Goal: Information Seeking & Learning: Learn about a topic

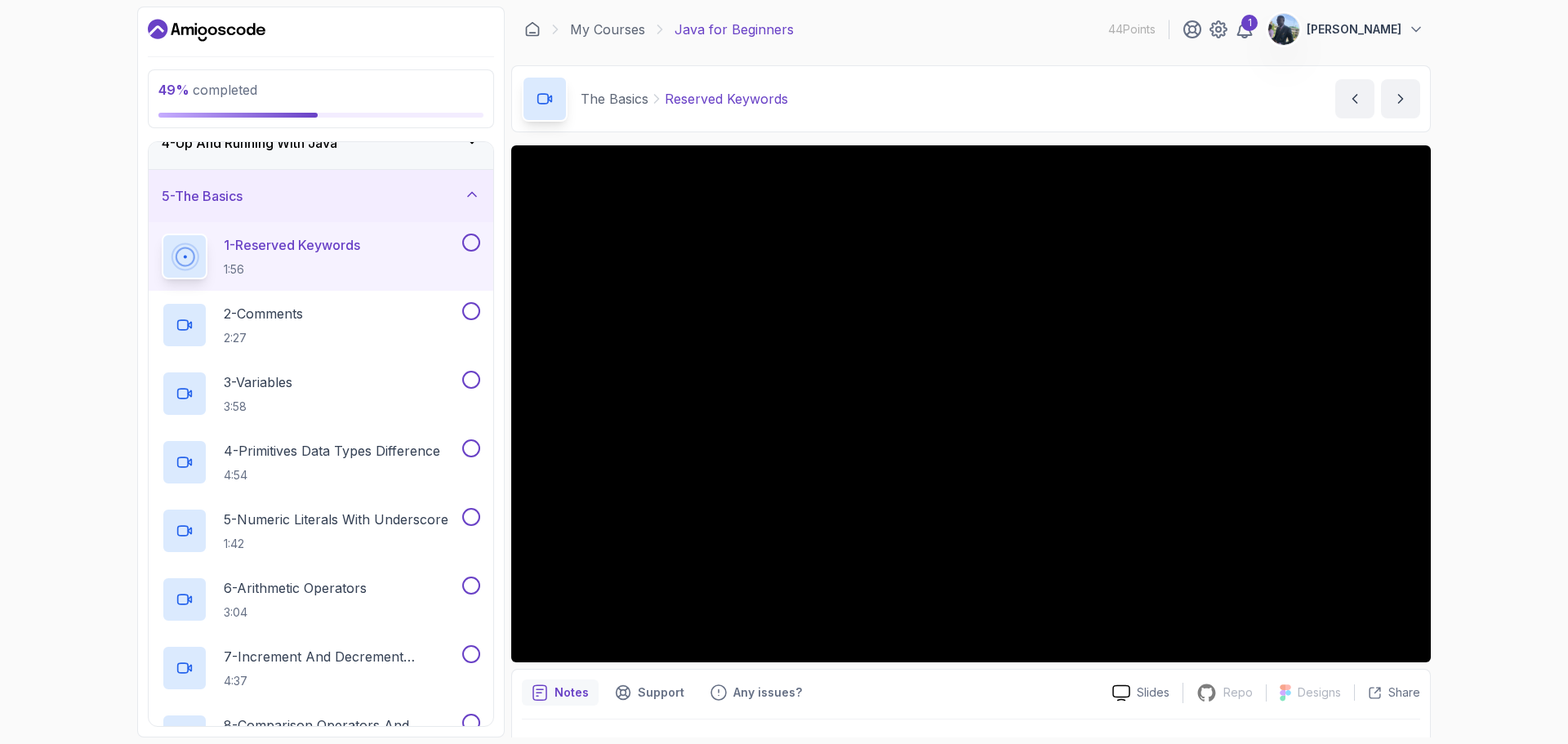
scroll to position [187, 0]
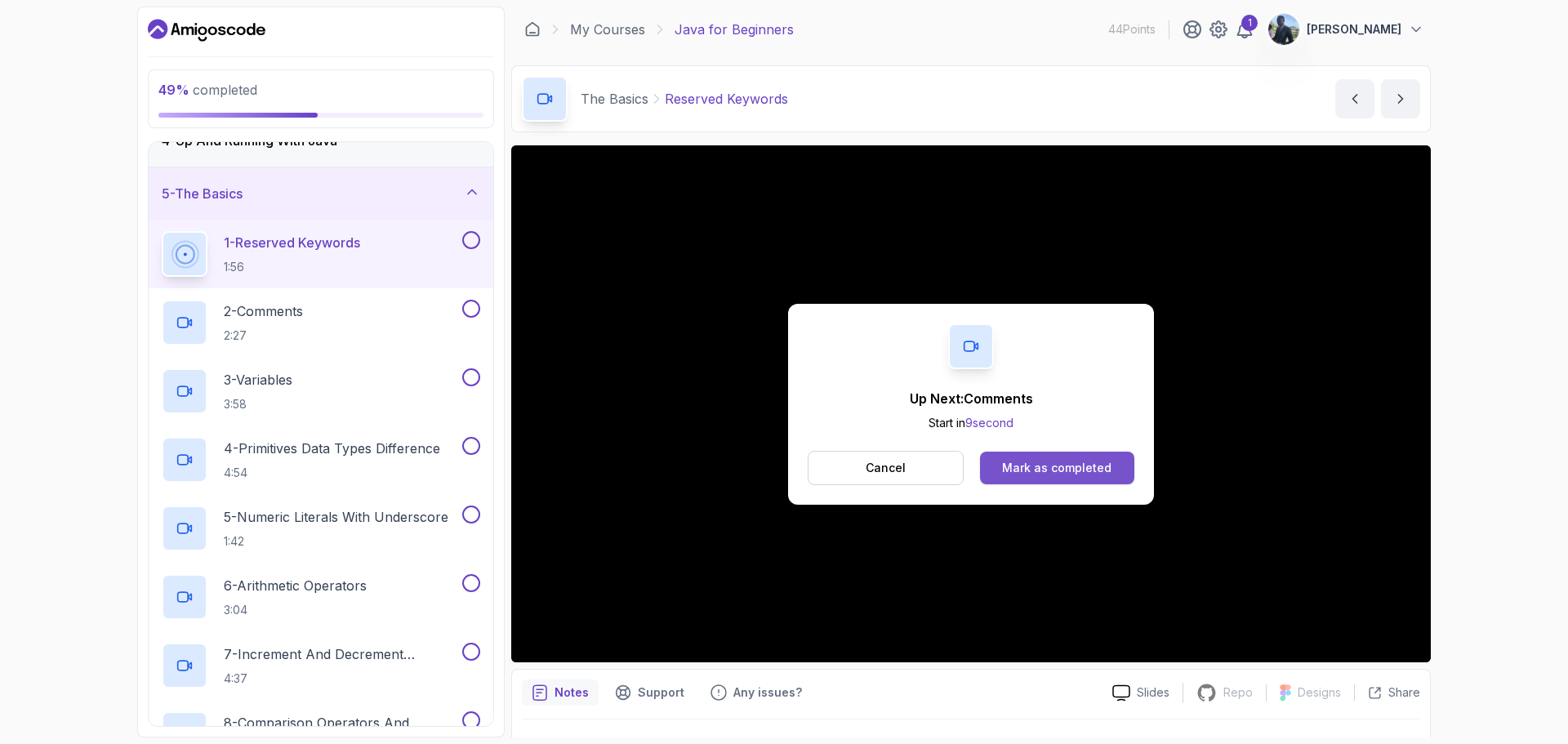
click at [1091, 462] on div "Mark as completed" at bounding box center [1057, 468] width 109 height 17
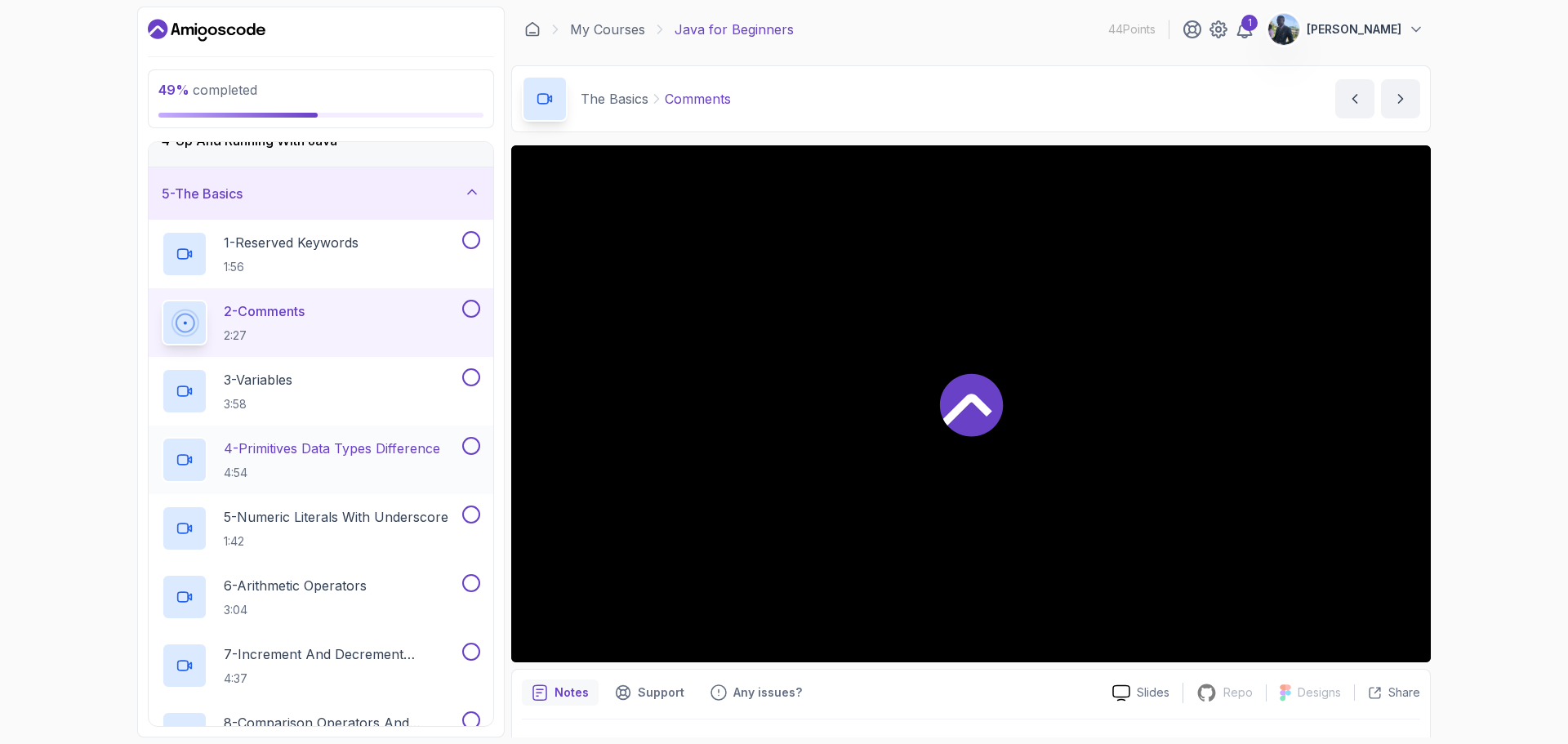
click at [398, 453] on p "4 - Primitives Data Types Difference" at bounding box center [332, 448] width 216 height 19
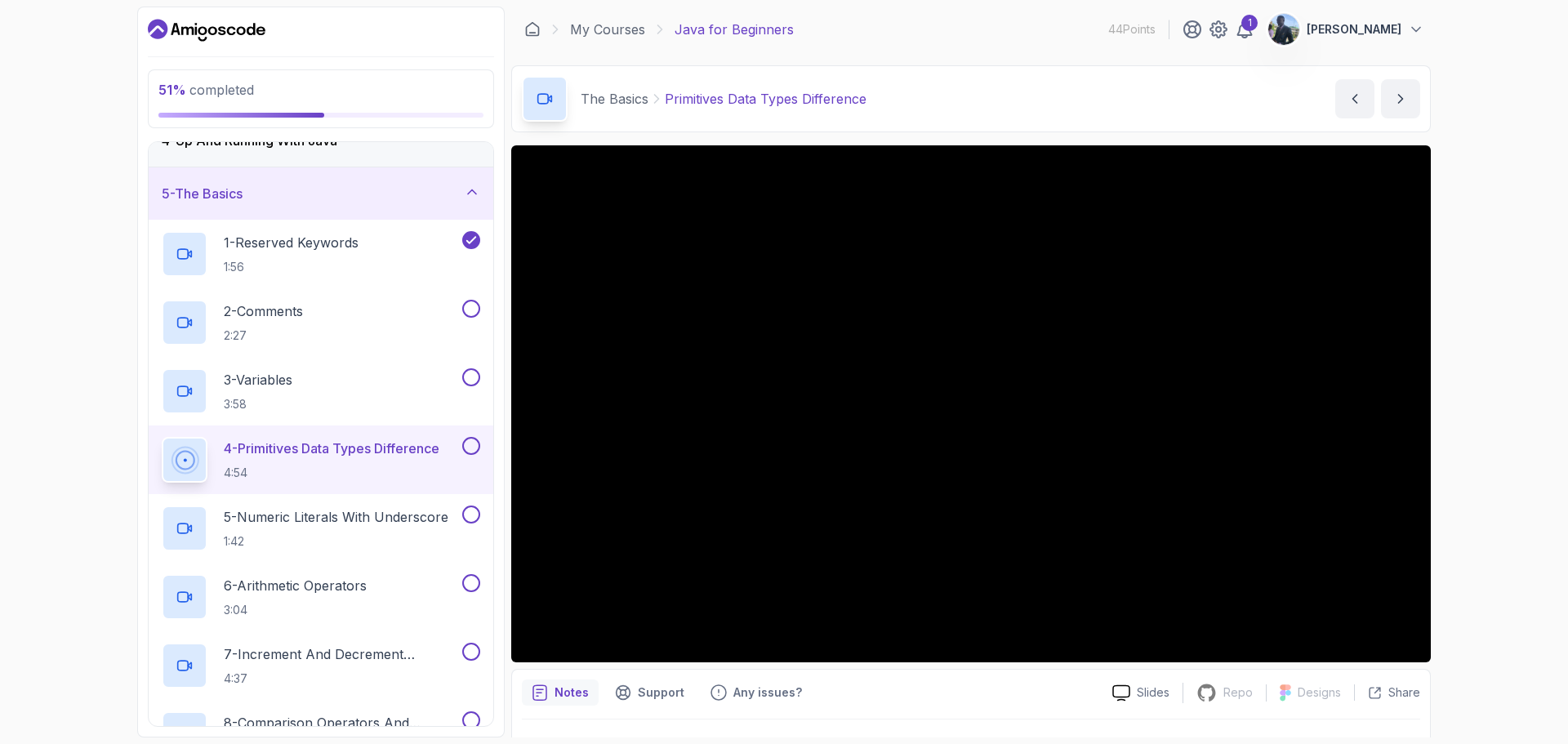
click at [1453, 345] on div "51 % completed 1 - Intro 2 - Understanding Java 3 - Environment Setup 4 - Up An…" at bounding box center [784, 372] width 1568 height 744
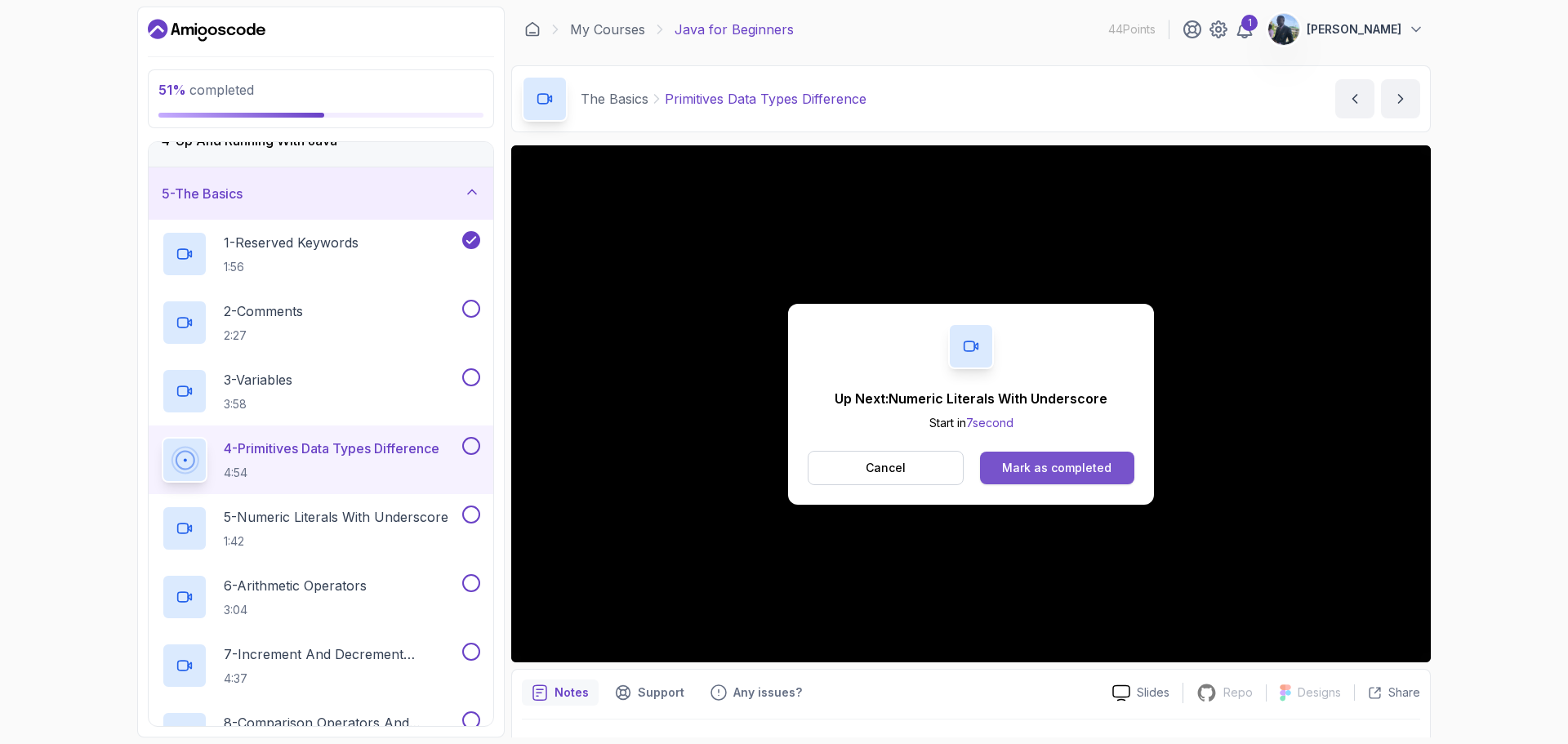
click at [1082, 475] on div "Mark as completed" at bounding box center [1057, 468] width 109 height 17
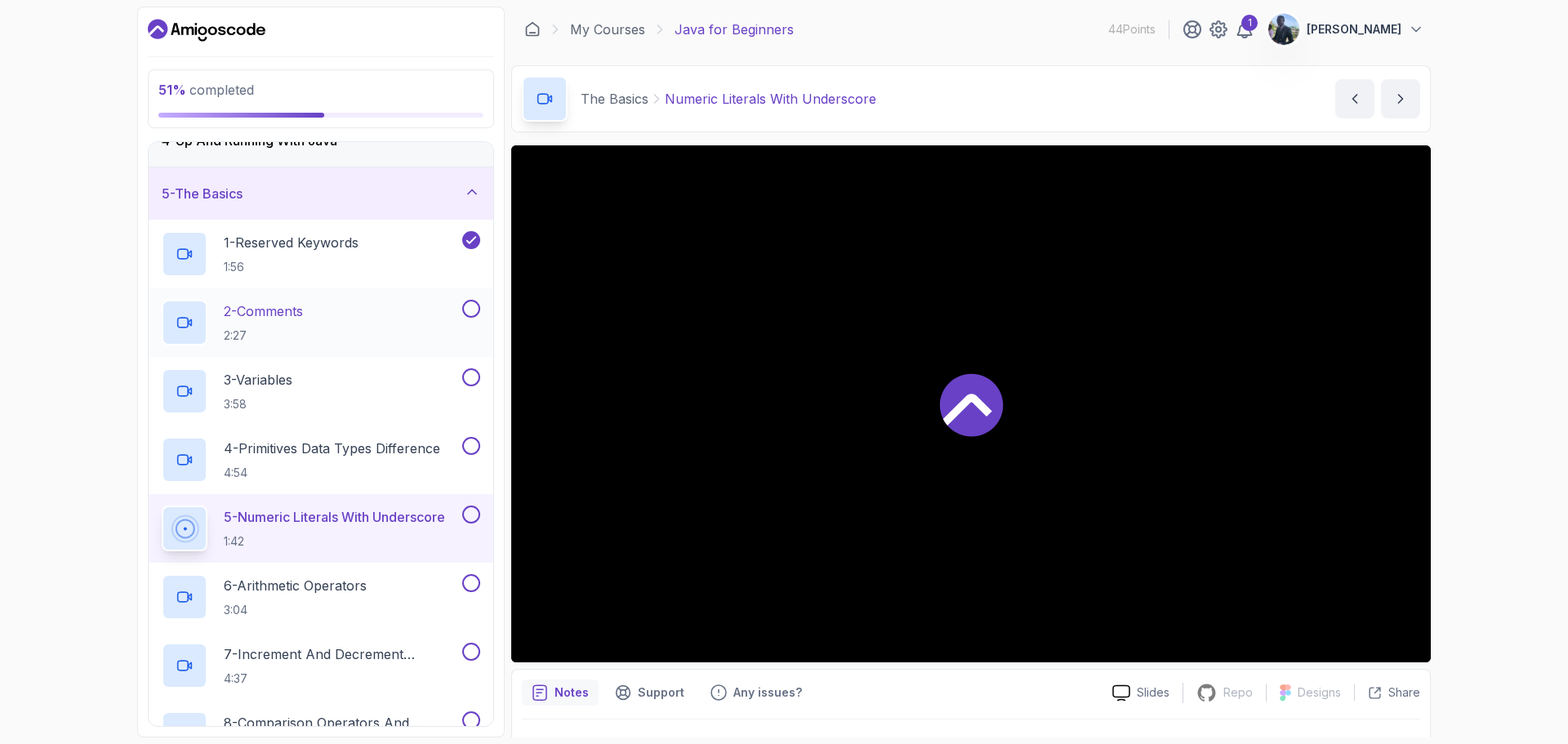
click at [474, 309] on button at bounding box center [471, 309] width 18 height 18
click at [476, 379] on button at bounding box center [471, 377] width 18 height 18
click at [476, 312] on button at bounding box center [471, 309] width 18 height 18
click at [471, 382] on button at bounding box center [471, 377] width 18 height 18
click at [462, 368] on button at bounding box center [471, 377] width 18 height 18
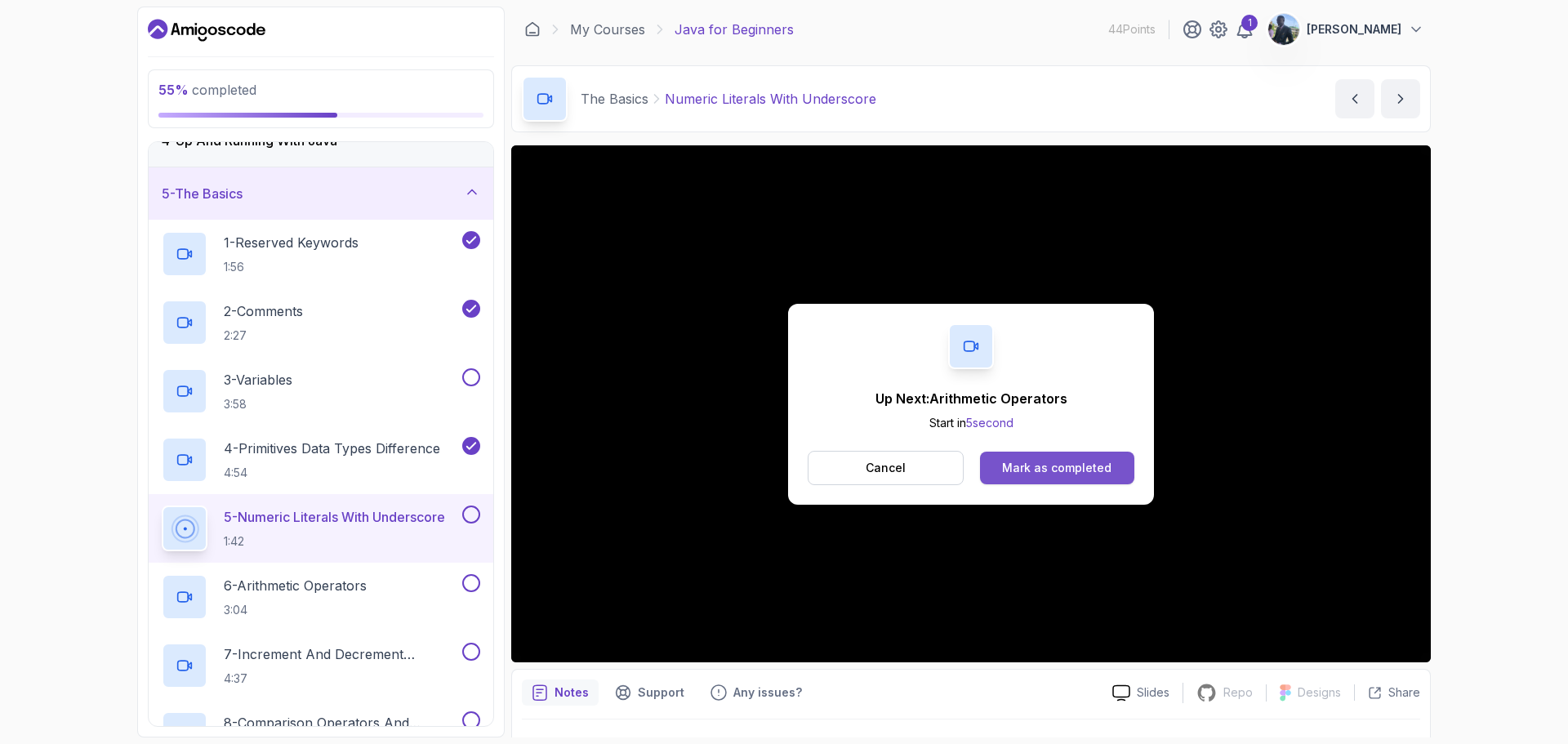
click at [1047, 462] on div "Mark as completed" at bounding box center [1057, 468] width 109 height 17
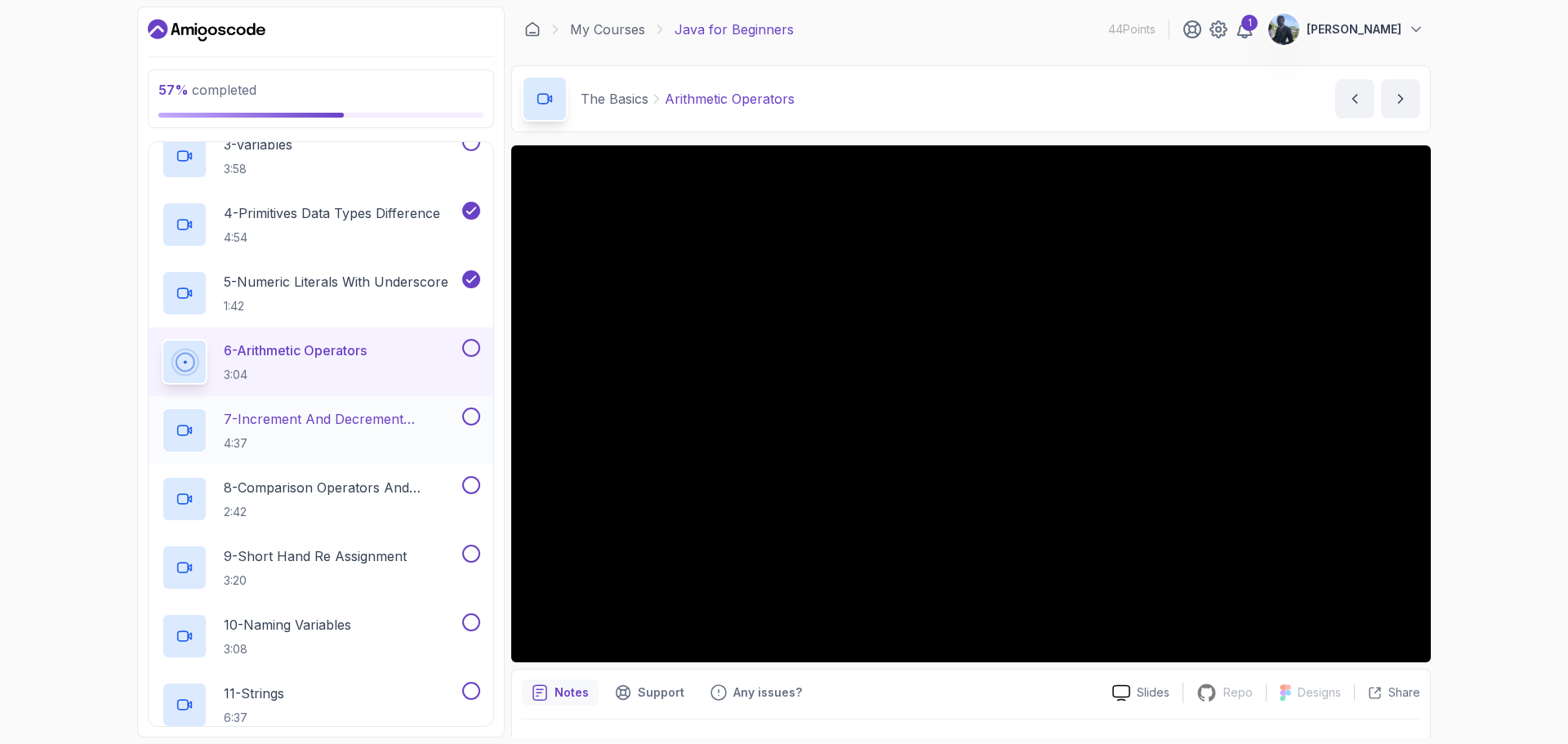
scroll to position [432, 0]
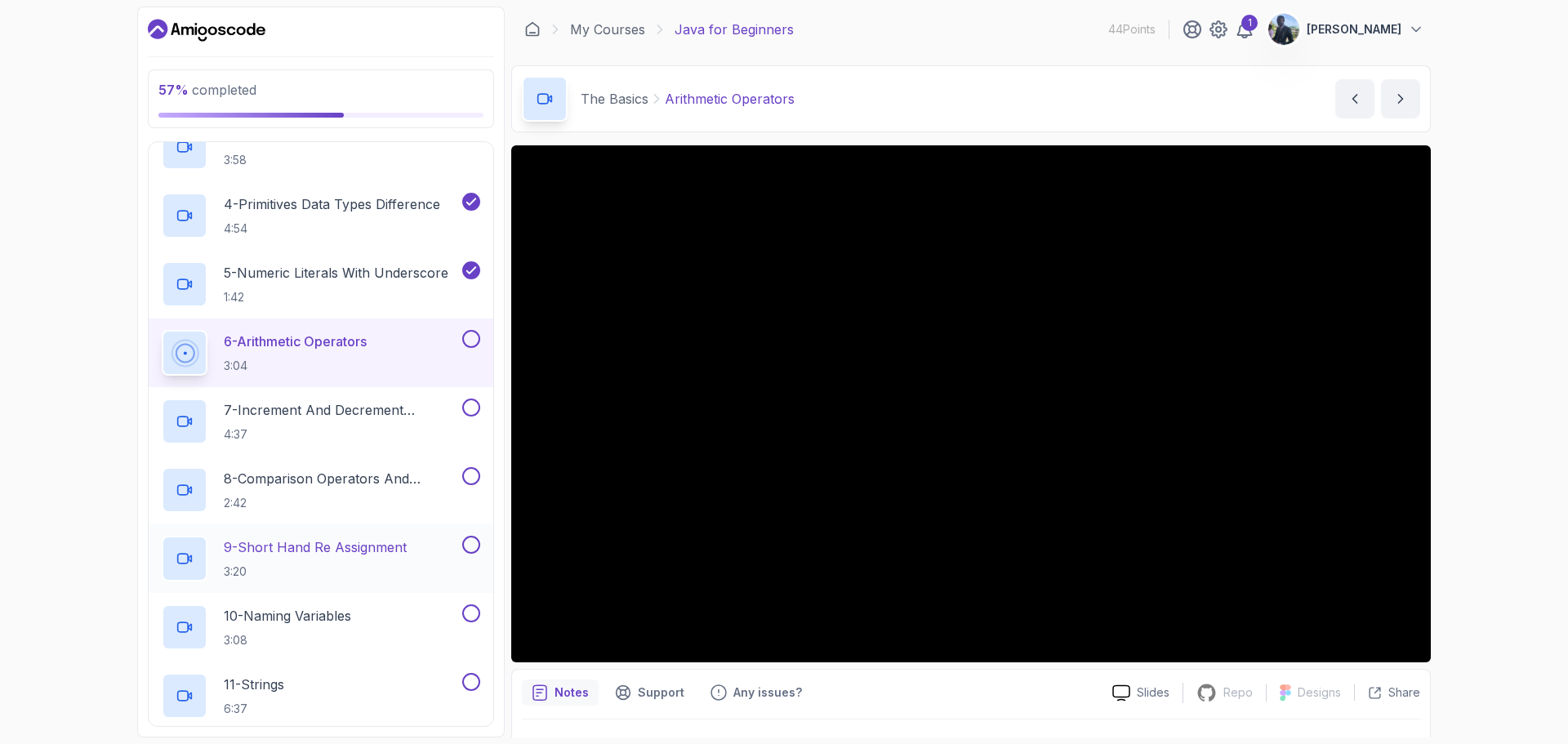
click at [316, 560] on h2 "9 - Short Hand Re Assignment 3:20" at bounding box center [315, 559] width 183 height 42
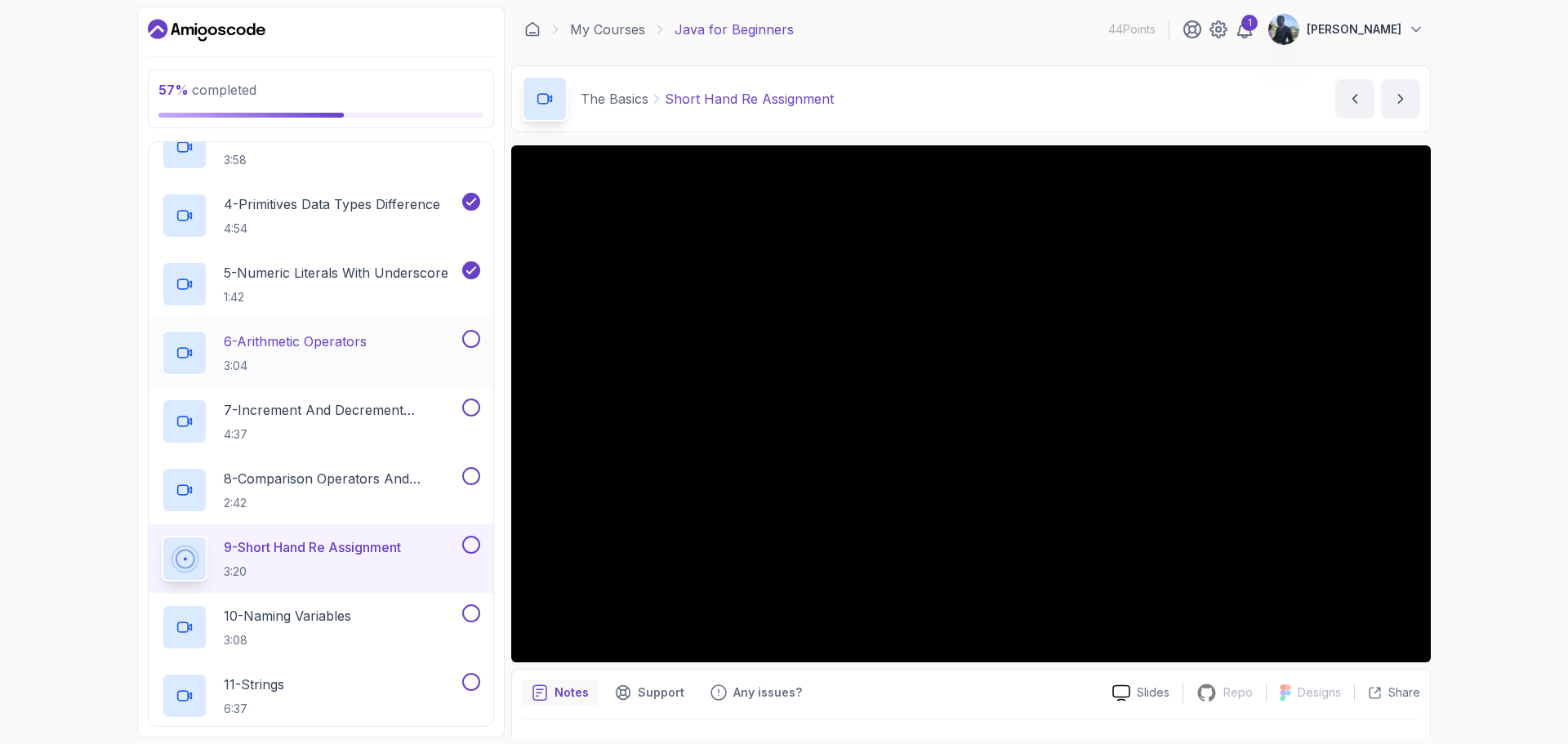
click at [470, 338] on button at bounding box center [471, 339] width 18 height 18
click at [472, 410] on button at bounding box center [471, 408] width 18 height 18
click at [475, 470] on button at bounding box center [471, 476] width 18 height 18
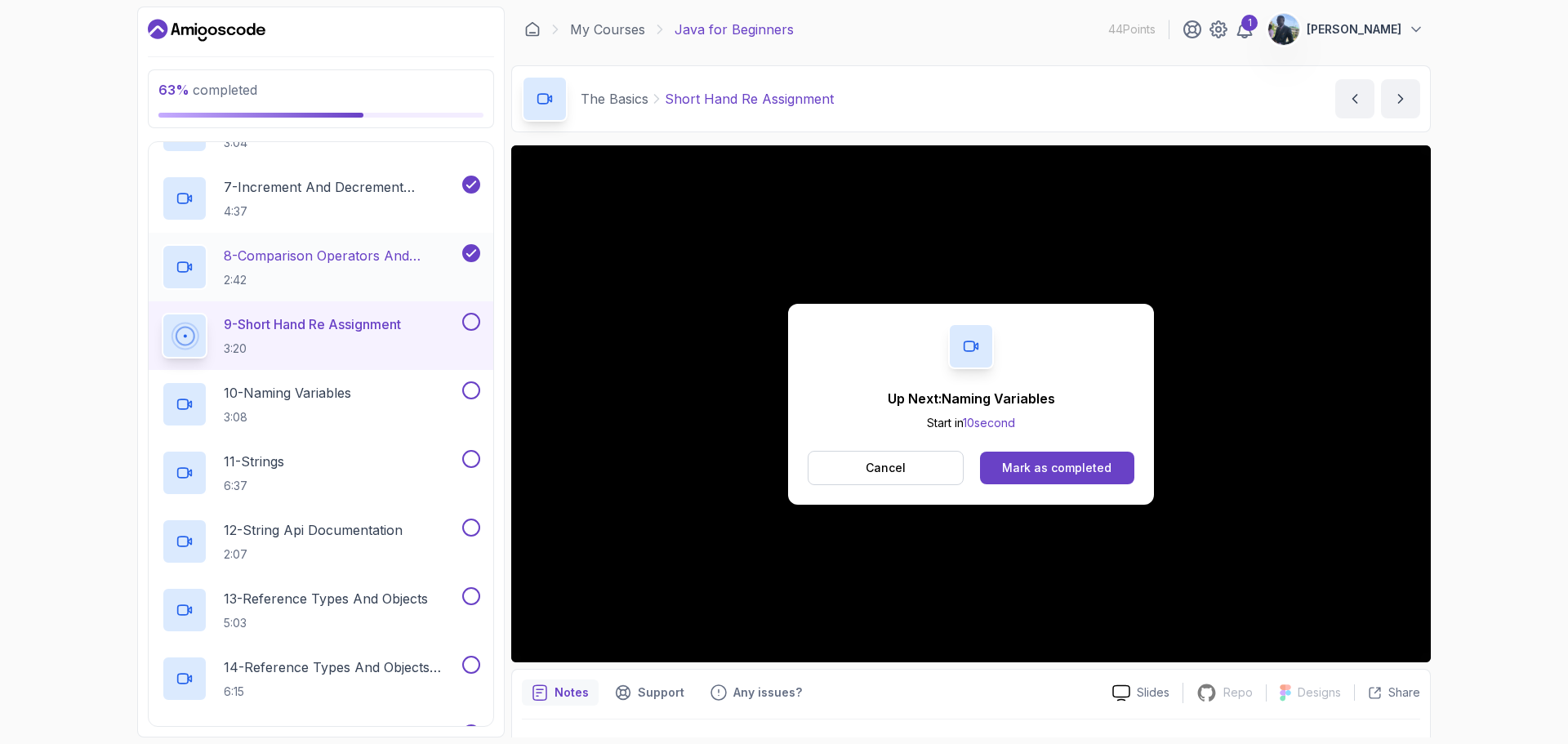
scroll to position [655, 0]
click at [1021, 471] on div "Mark as completed" at bounding box center [1057, 468] width 109 height 17
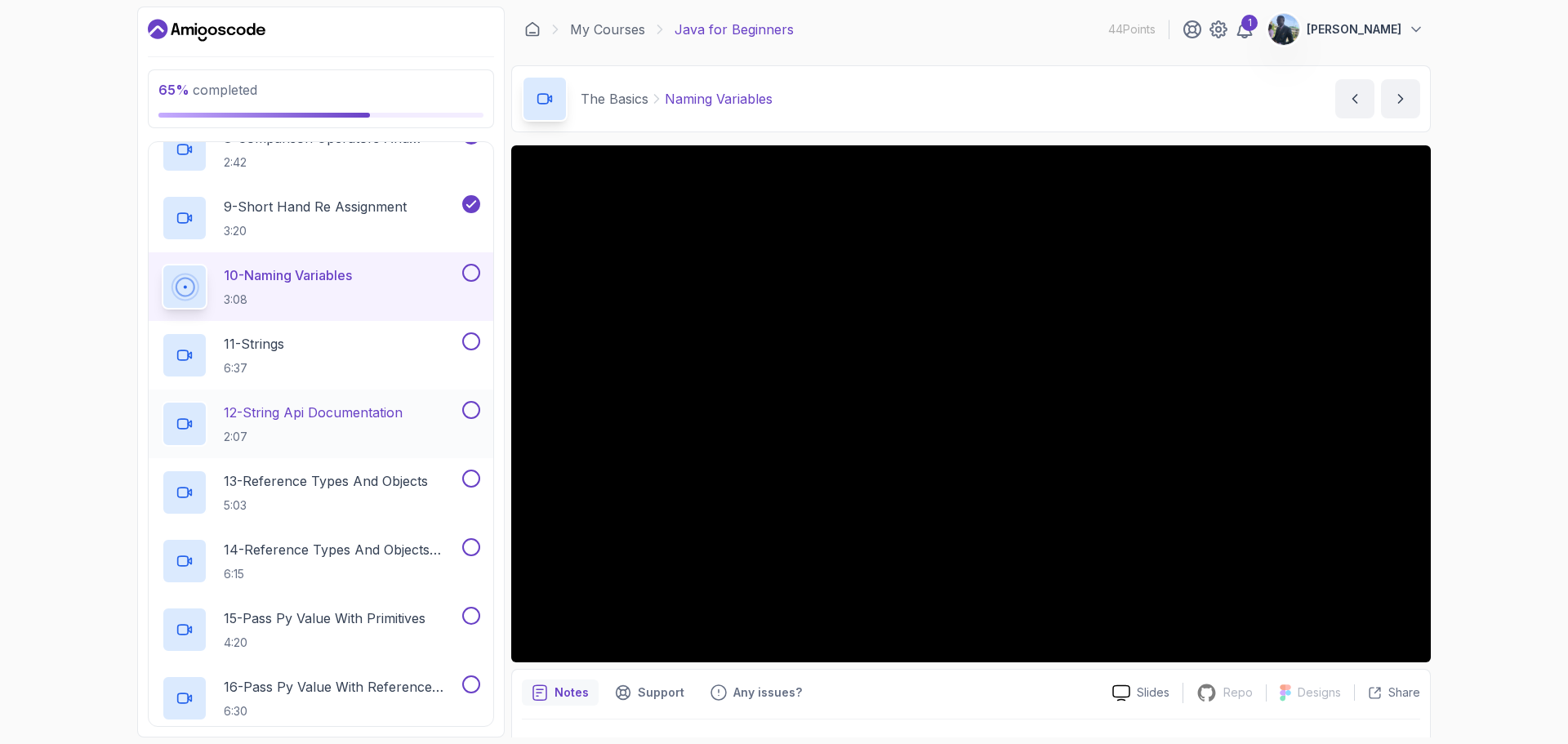
scroll to position [773, 0]
click at [336, 490] on p "13 - Reference Types And Objects" at bounding box center [326, 480] width 204 height 19
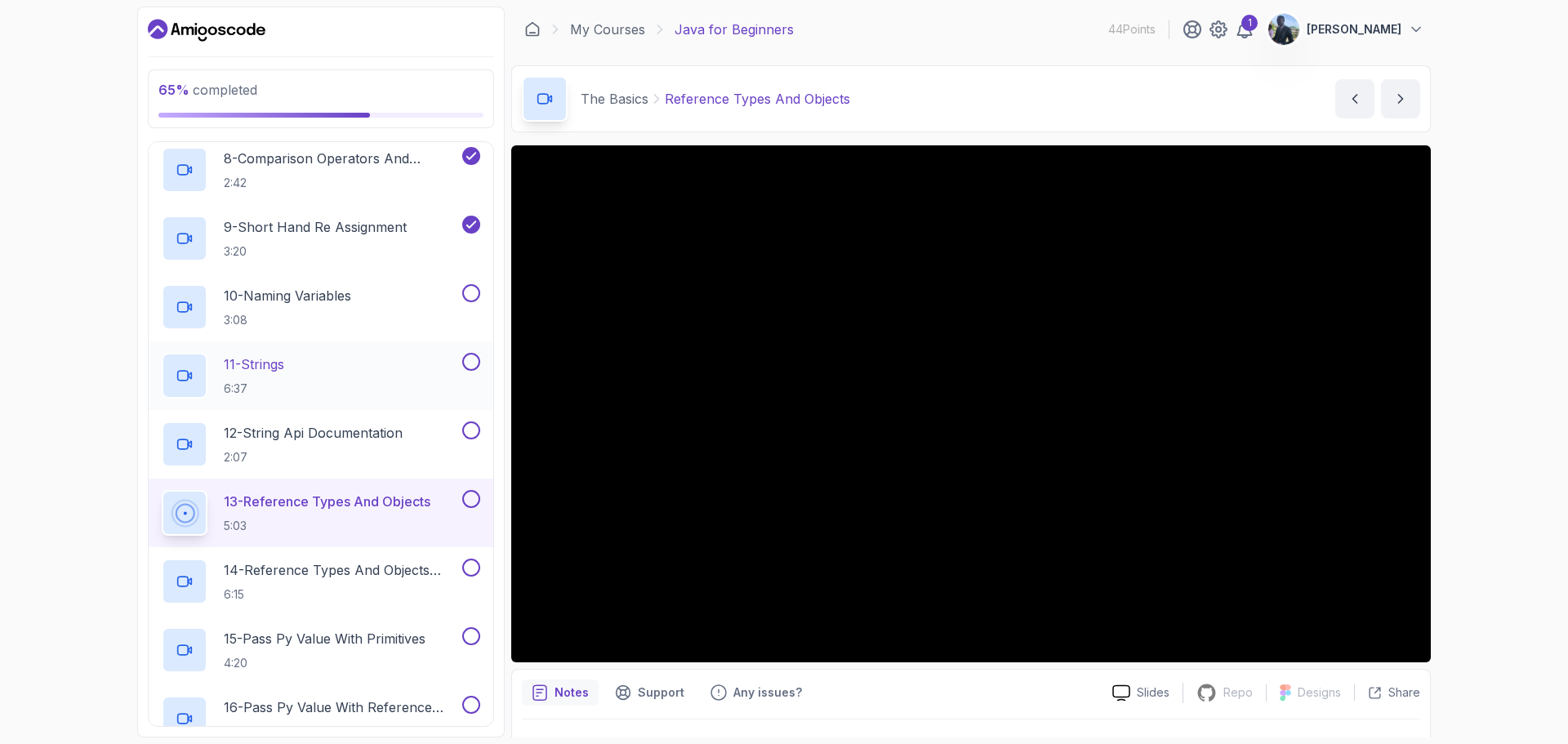
scroll to position [752, 0]
click at [469, 293] on button at bounding box center [471, 292] width 18 height 18
click at [342, 383] on div "11 - Strings 6:37" at bounding box center [310, 375] width 297 height 46
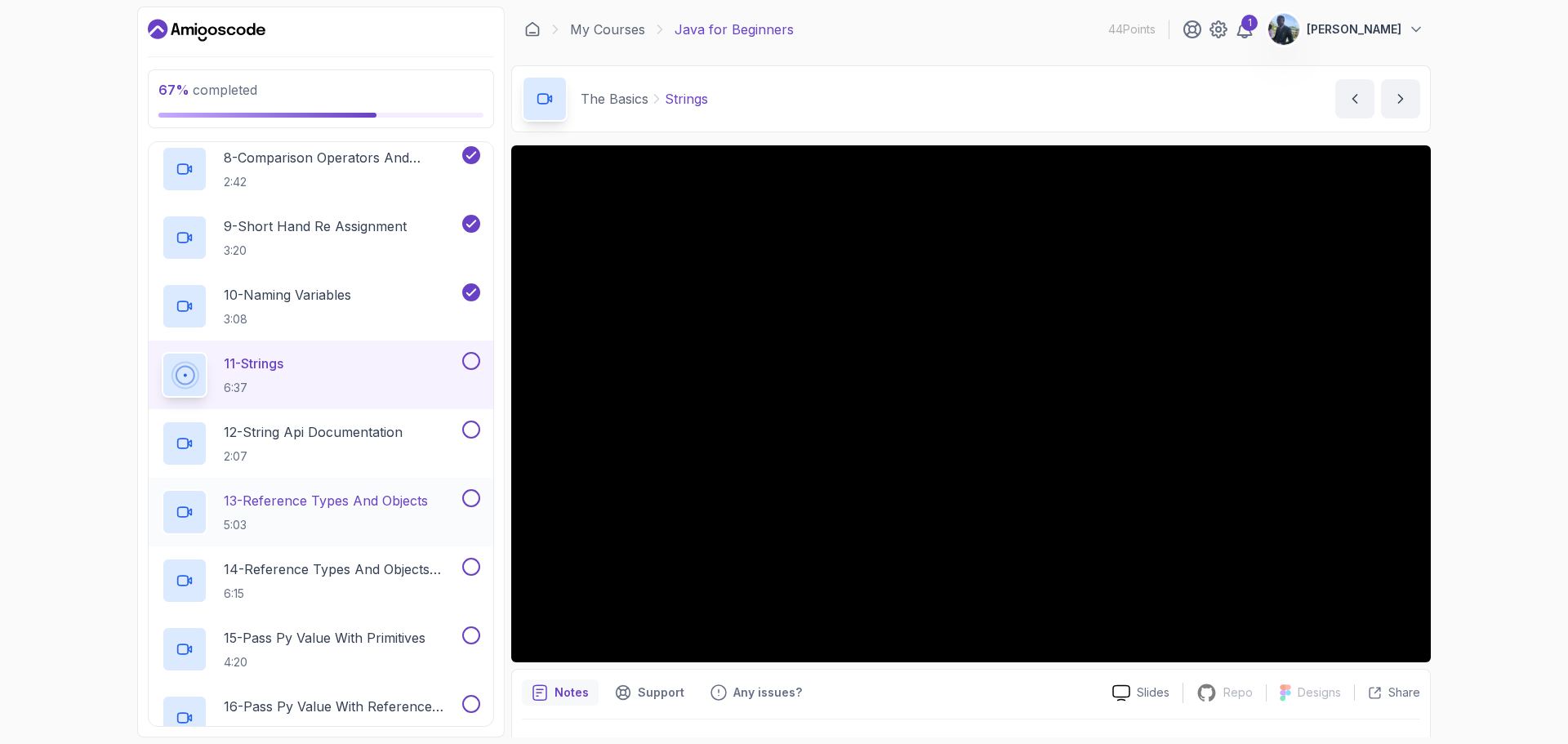
click at [363, 514] on h2 "13 - Reference Types And Objects 5:03" at bounding box center [326, 512] width 204 height 42
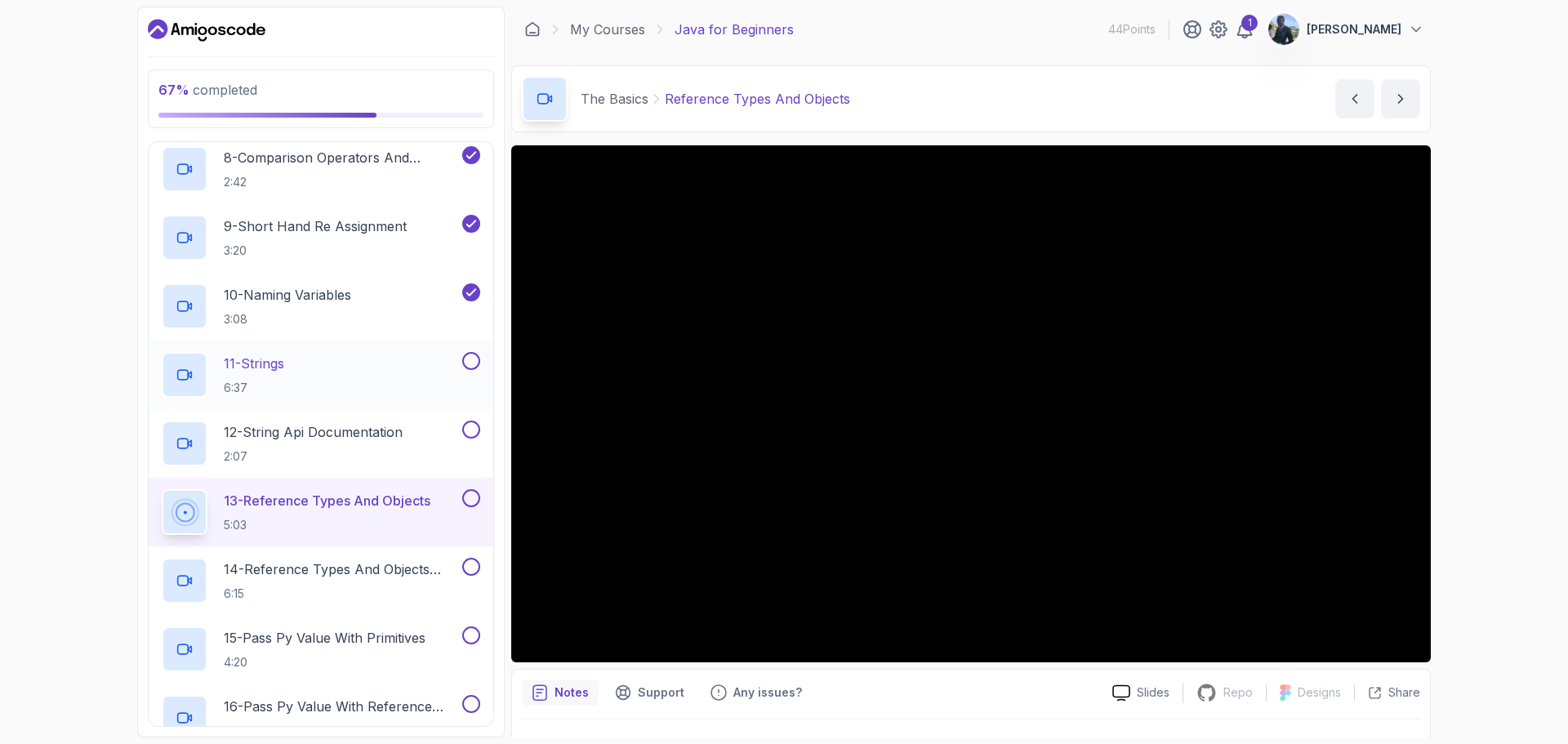
click at [471, 363] on button at bounding box center [471, 361] width 18 height 18
click at [475, 425] on button at bounding box center [471, 430] width 18 height 18
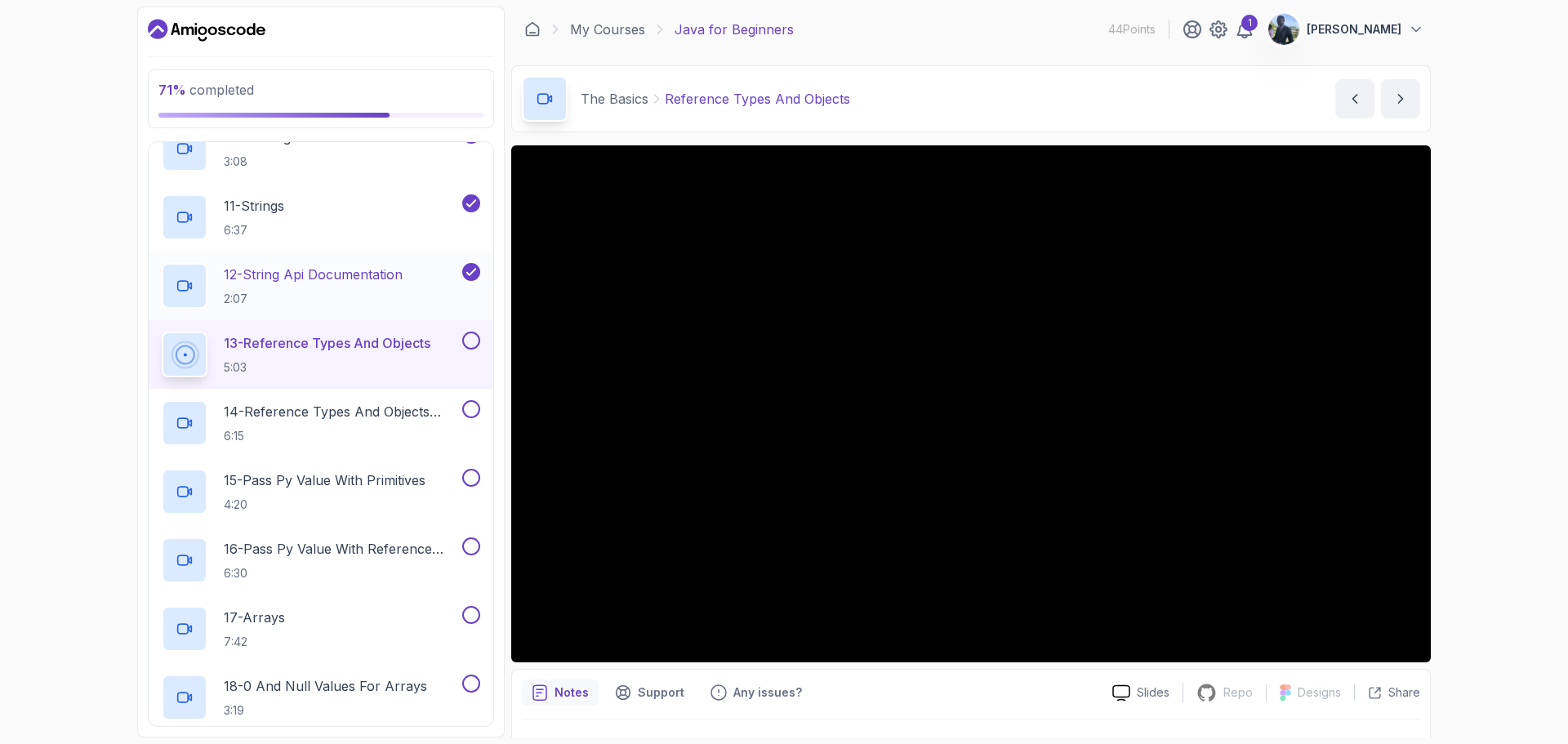
scroll to position [914, 0]
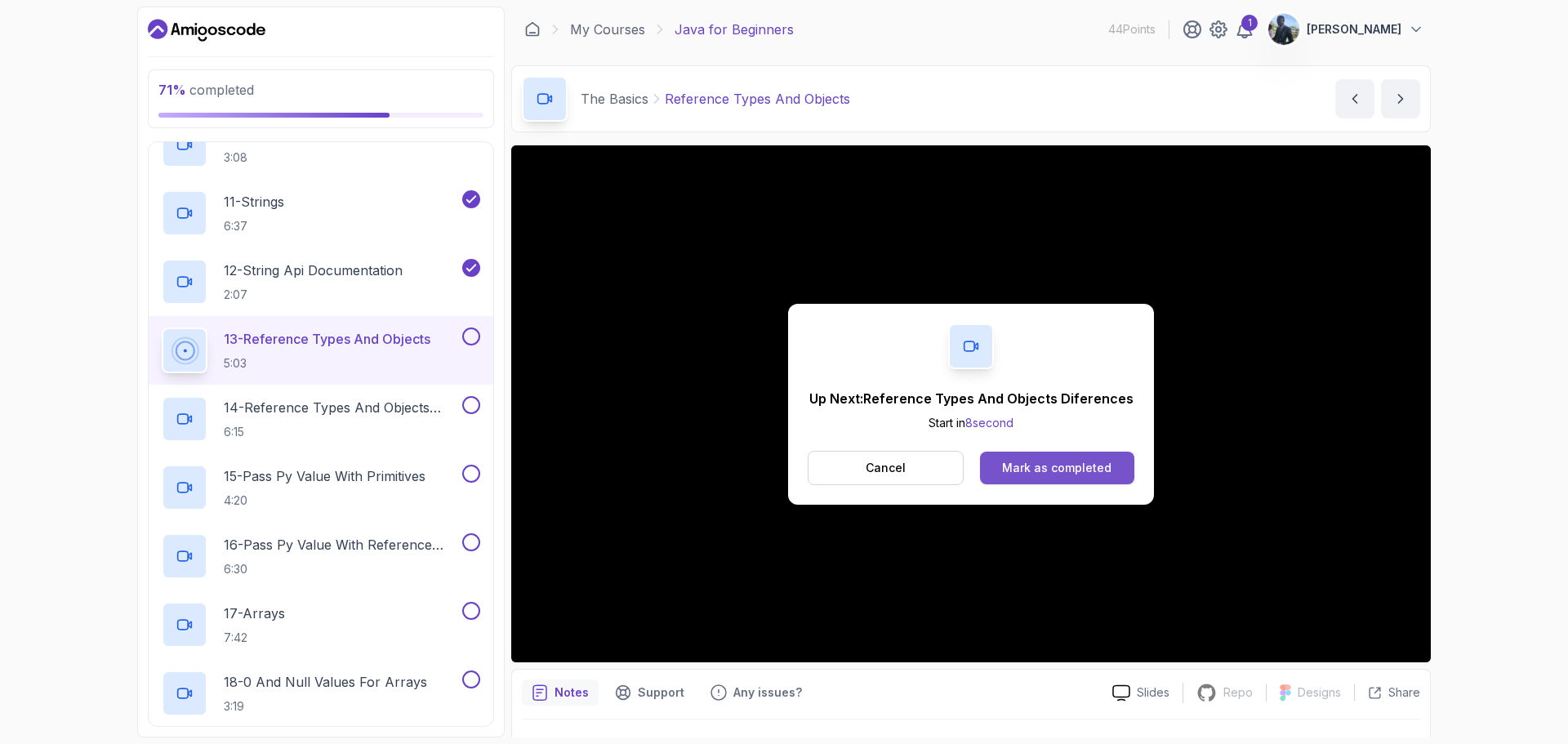
click at [1016, 473] on div "Mark as completed" at bounding box center [1057, 468] width 109 height 17
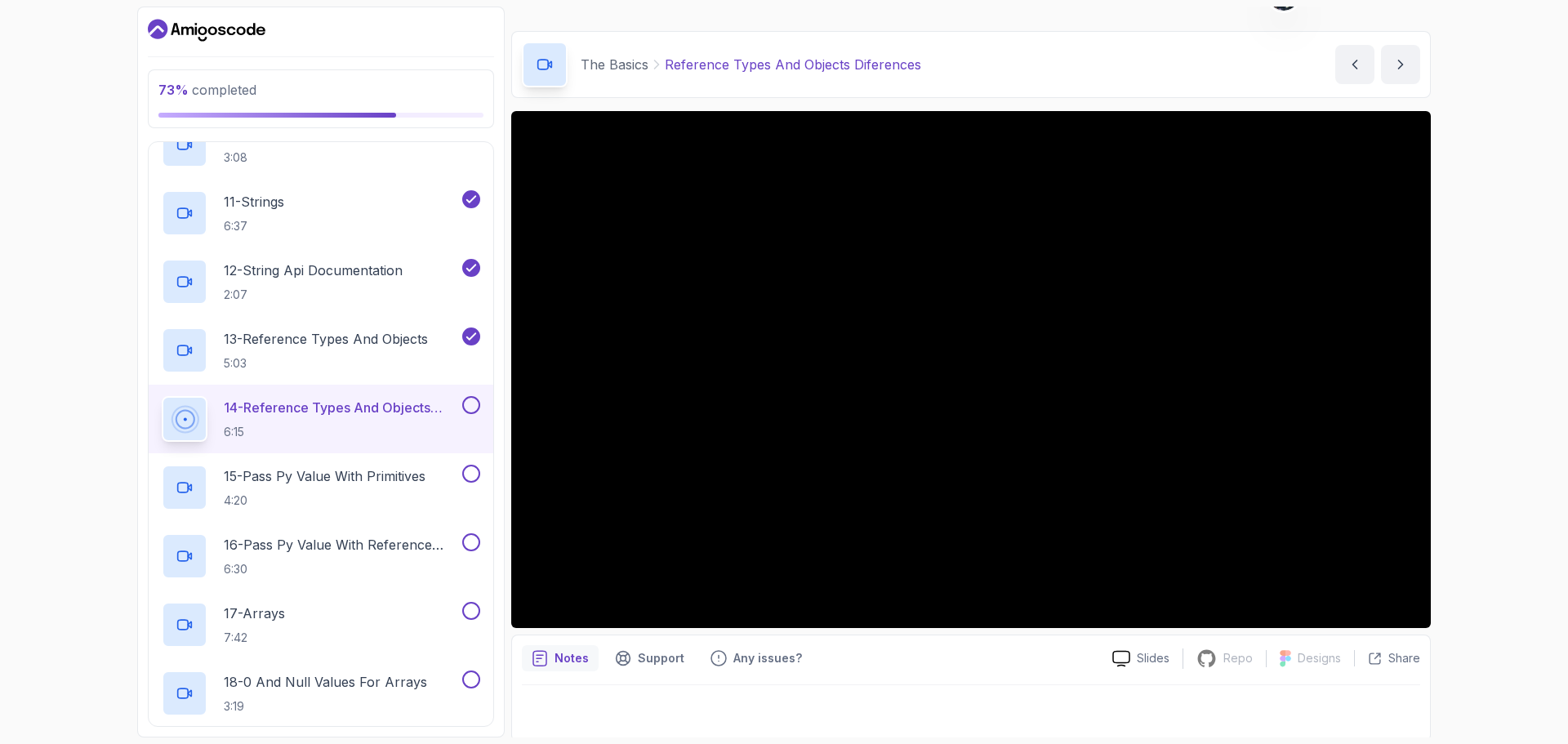
scroll to position [39, 0]
